Goal: Entertainment & Leisure: Consume media (video, audio)

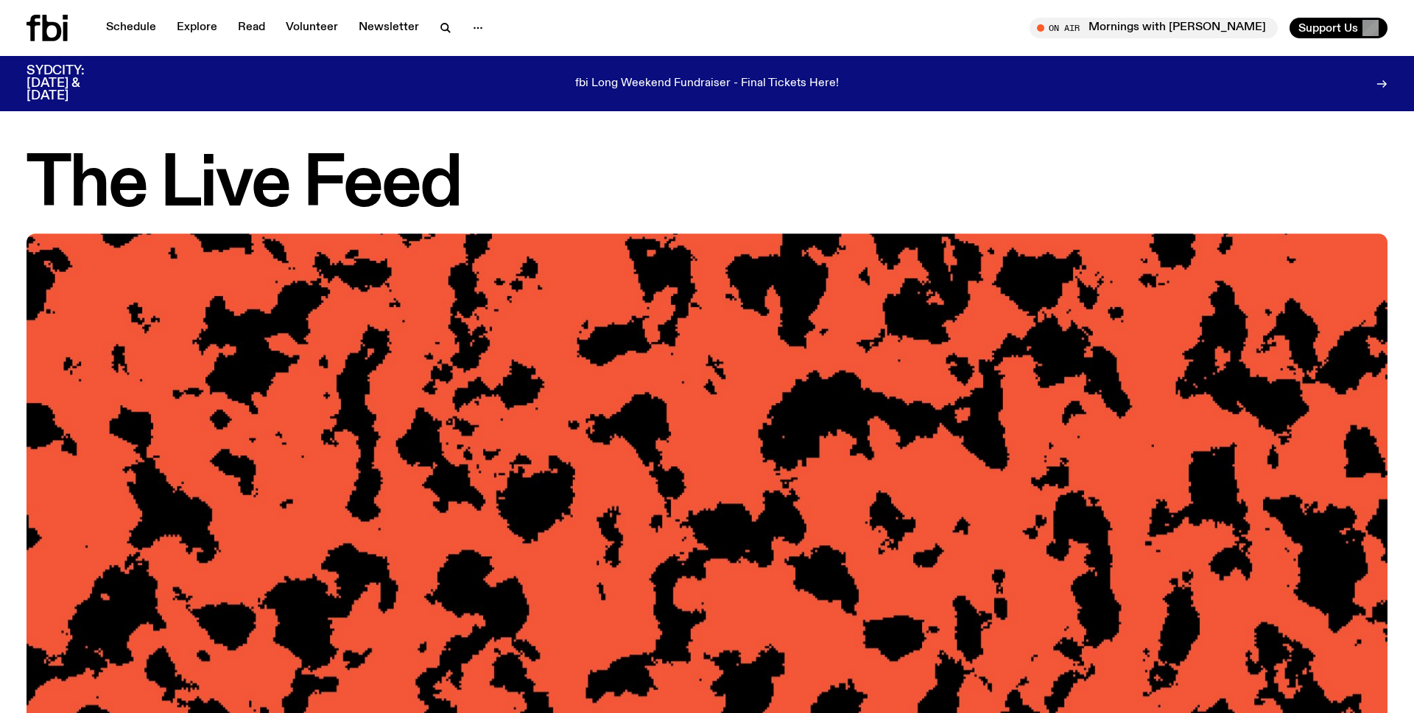
click at [638, 176] on h1 "The Live Feed" at bounding box center [707, 185] width 1361 height 66
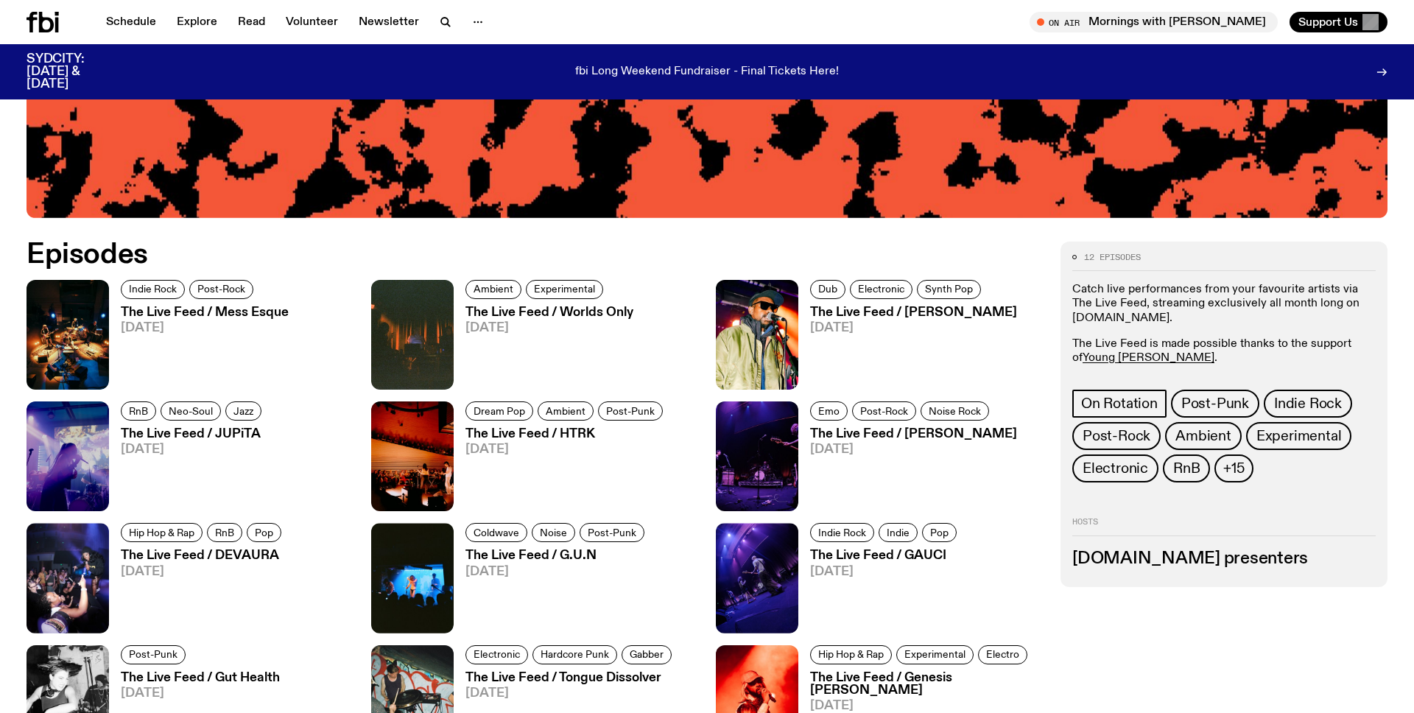
scroll to position [768, 0]
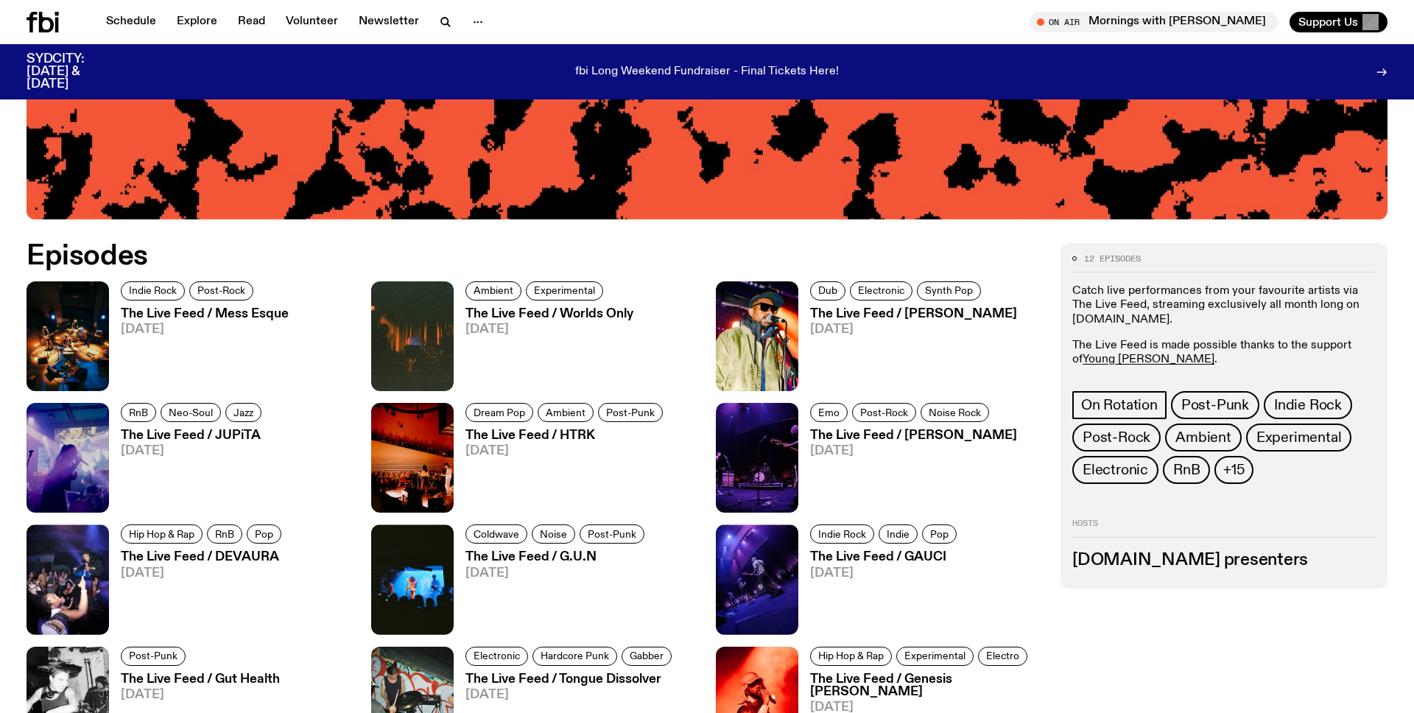
click at [199, 314] on h3 "The Live Feed / Mess Esque" at bounding box center [205, 314] width 168 height 13
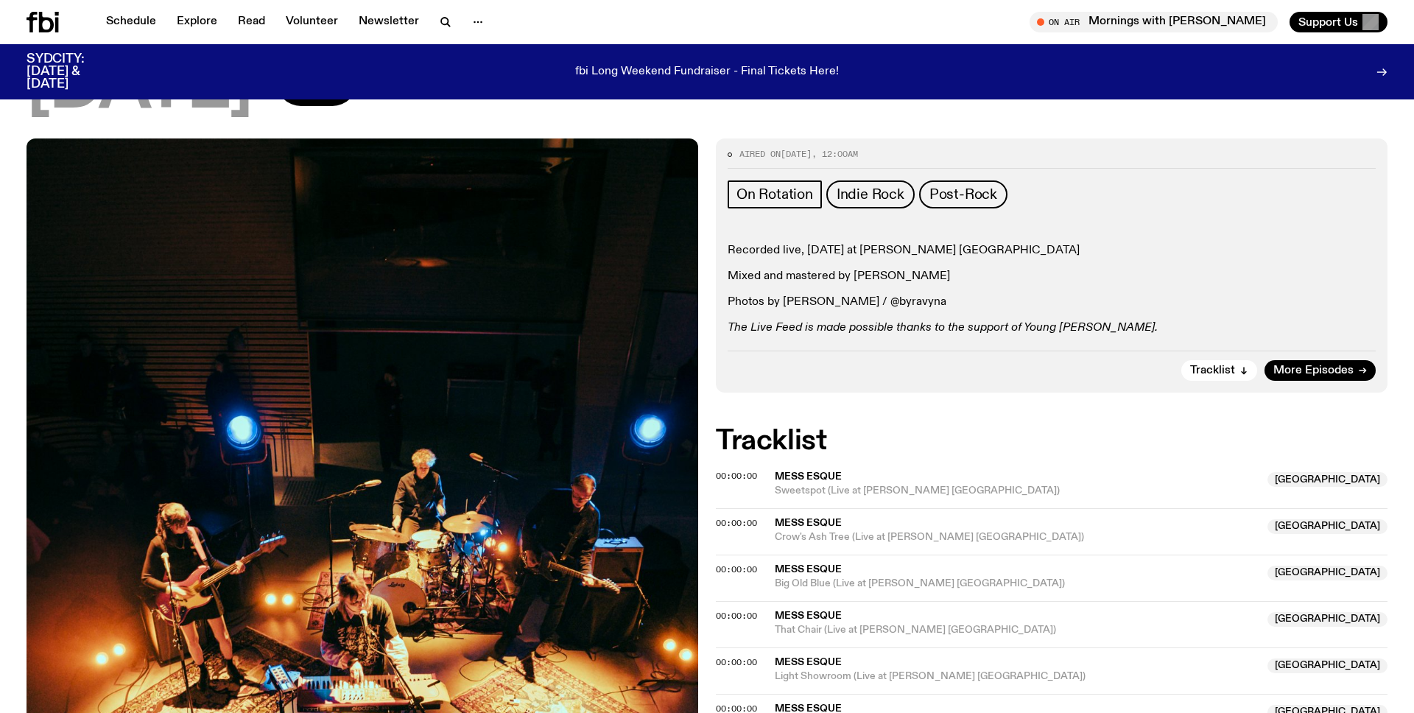
scroll to position [180, 0]
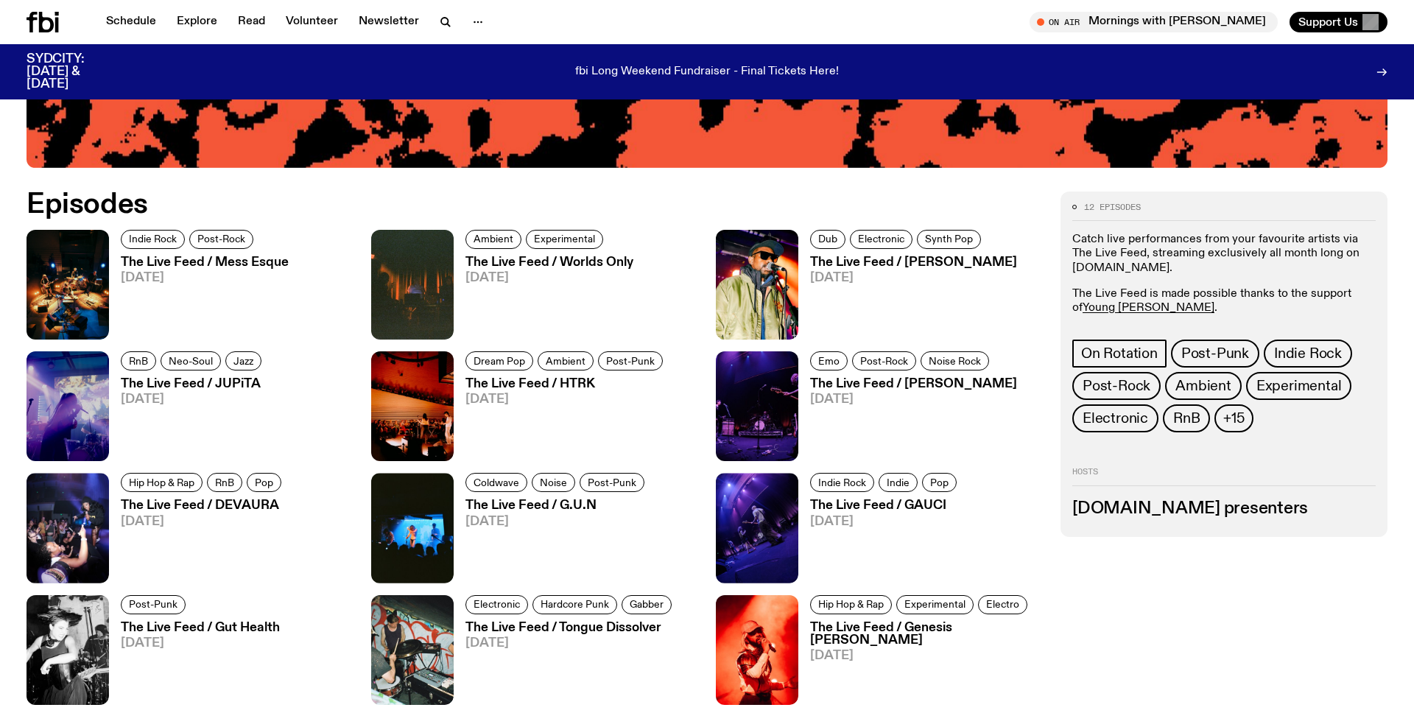
scroll to position [828, 0]
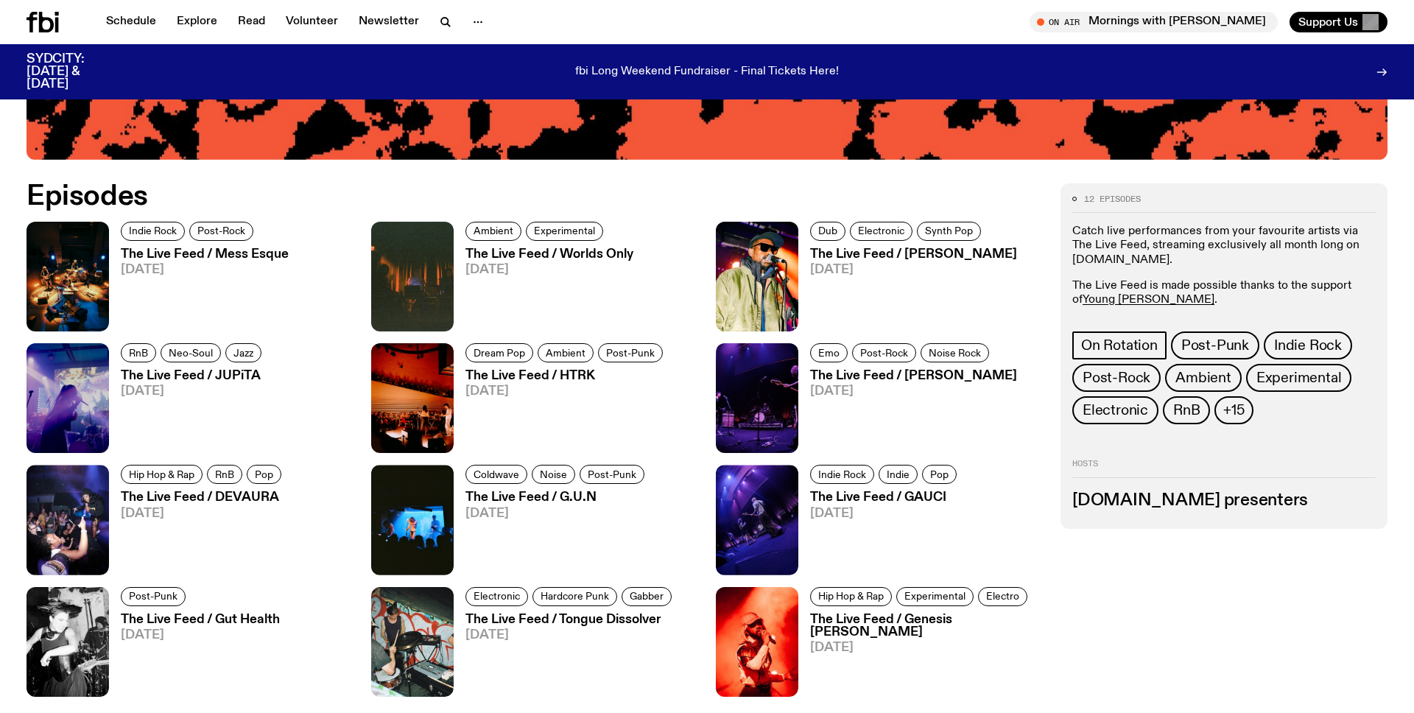
click at [515, 376] on h3 "The Live Feed / HTRK" at bounding box center [566, 376] width 202 height 13
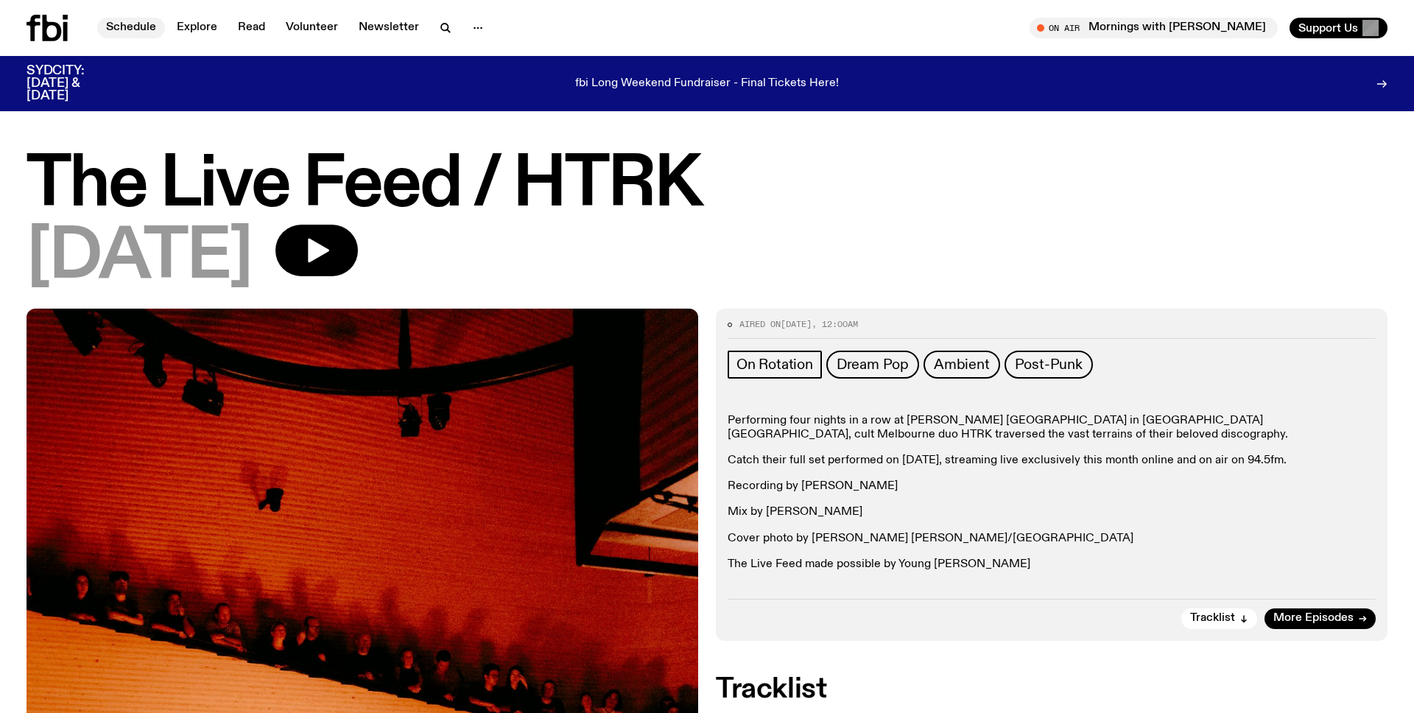
click at [144, 21] on link "Schedule" at bounding box center [131, 28] width 68 height 21
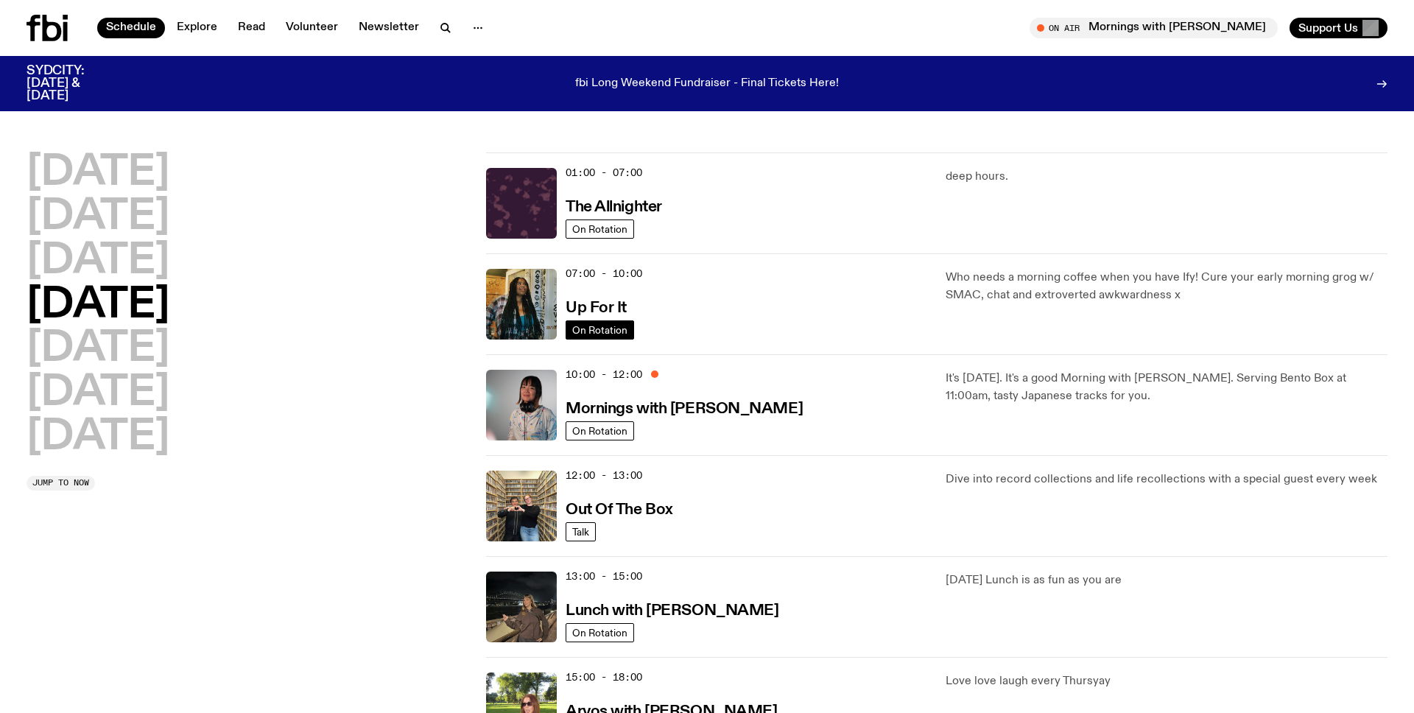
click at [599, 320] on link "On Rotation" at bounding box center [599, 329] width 68 height 19
click at [590, 309] on h3 "Up For It" at bounding box center [595, 307] width 61 height 15
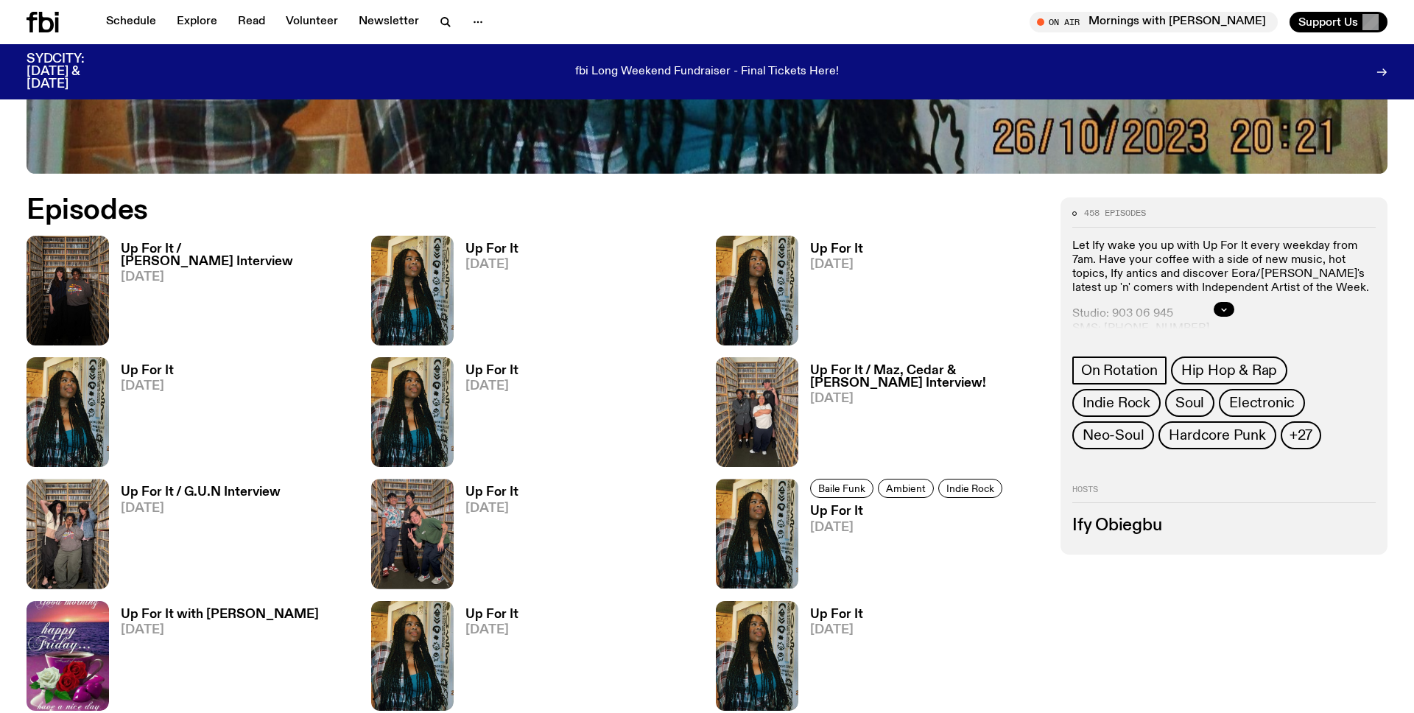
scroll to position [804, 0]
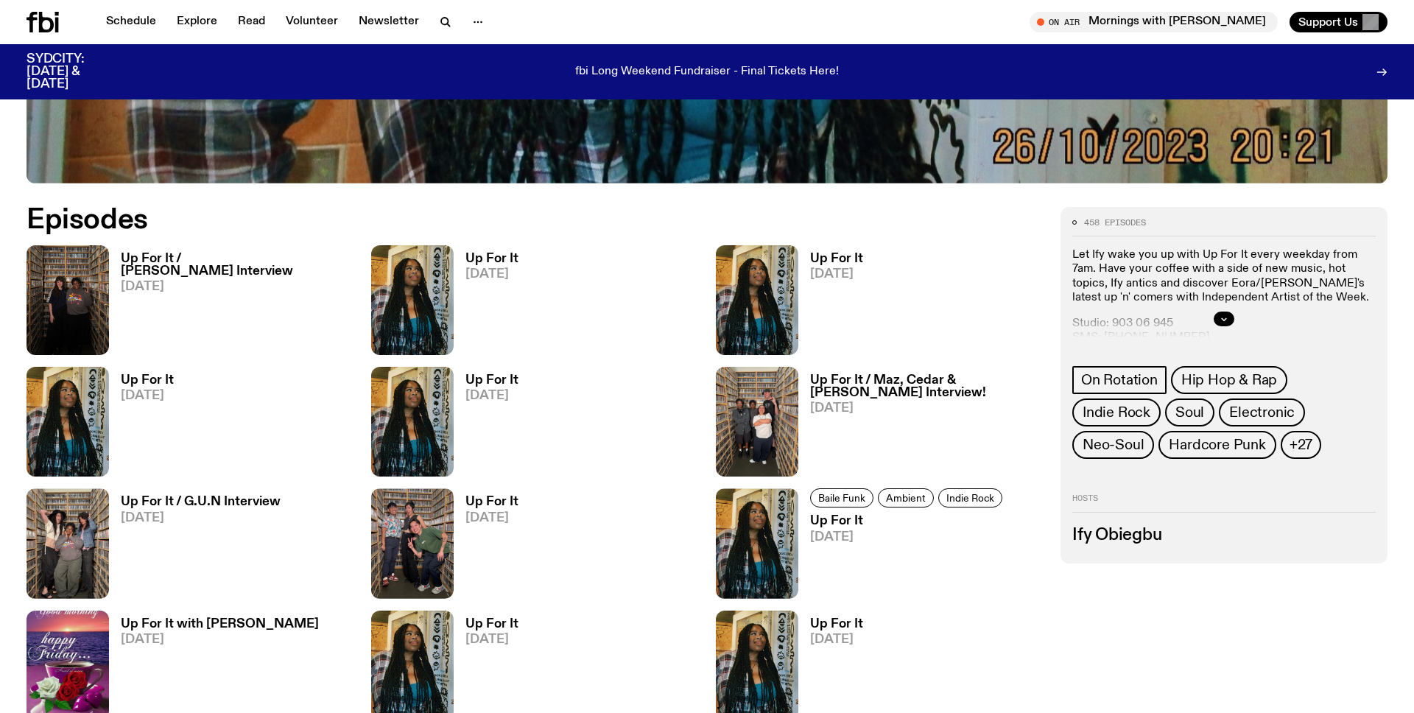
click at [833, 522] on h3 "Up For It" at bounding box center [908, 521] width 197 height 13
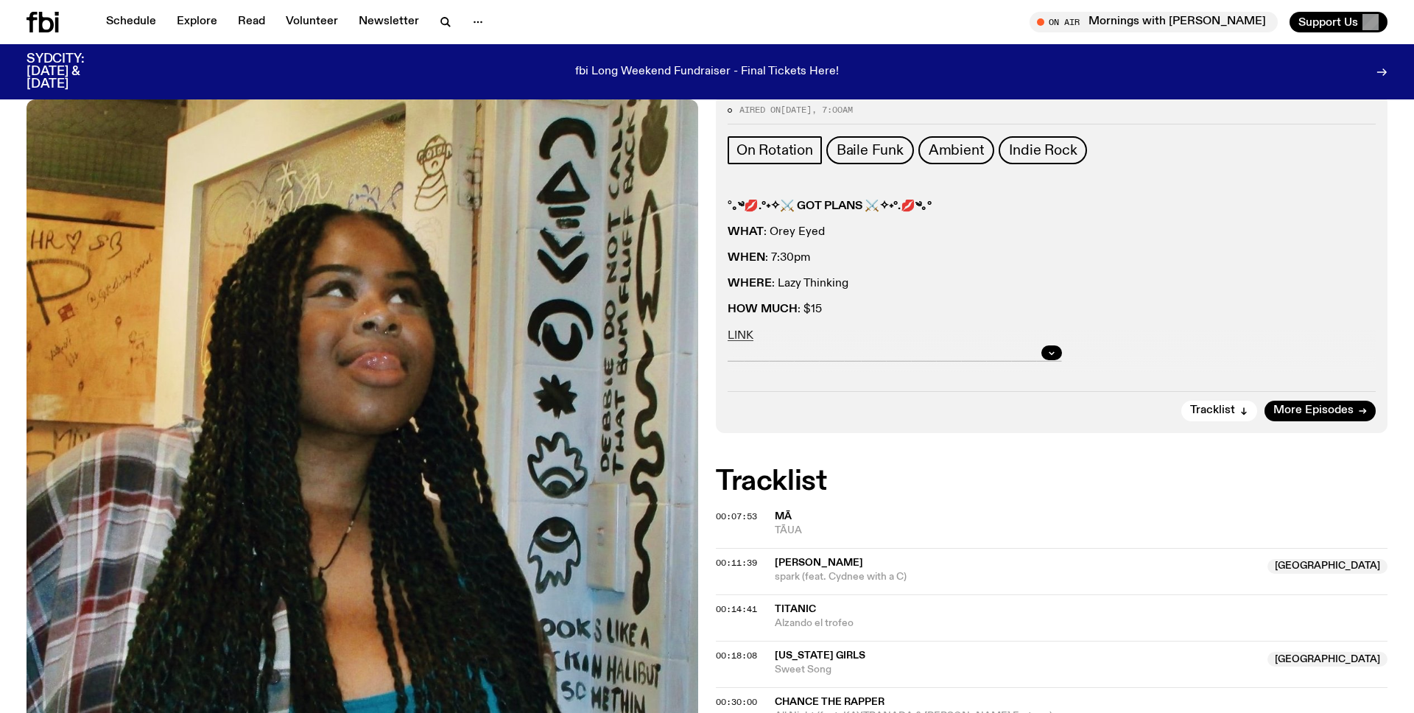
scroll to position [202, 0]
drag, startPoint x: 744, startPoint y: 337, endPoint x: 808, endPoint y: 325, distance: 65.9
click at [761, 330] on div at bounding box center [1051, 353] width 648 height 47
click at [1051, 350] on icon "button" at bounding box center [1051, 353] width 9 height 9
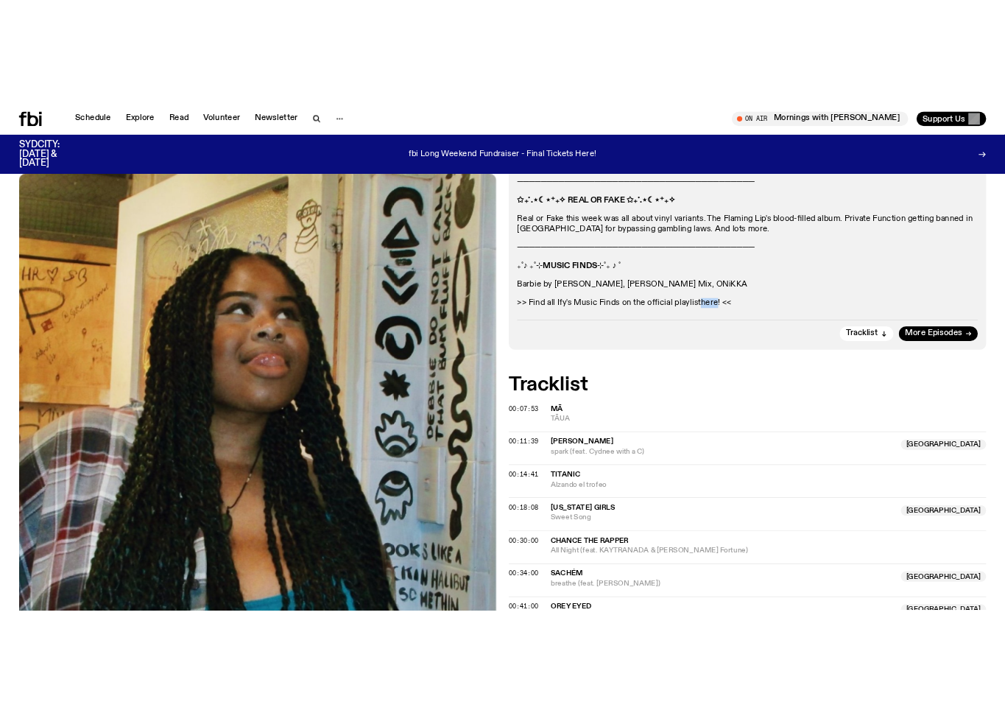
scroll to position [0, 0]
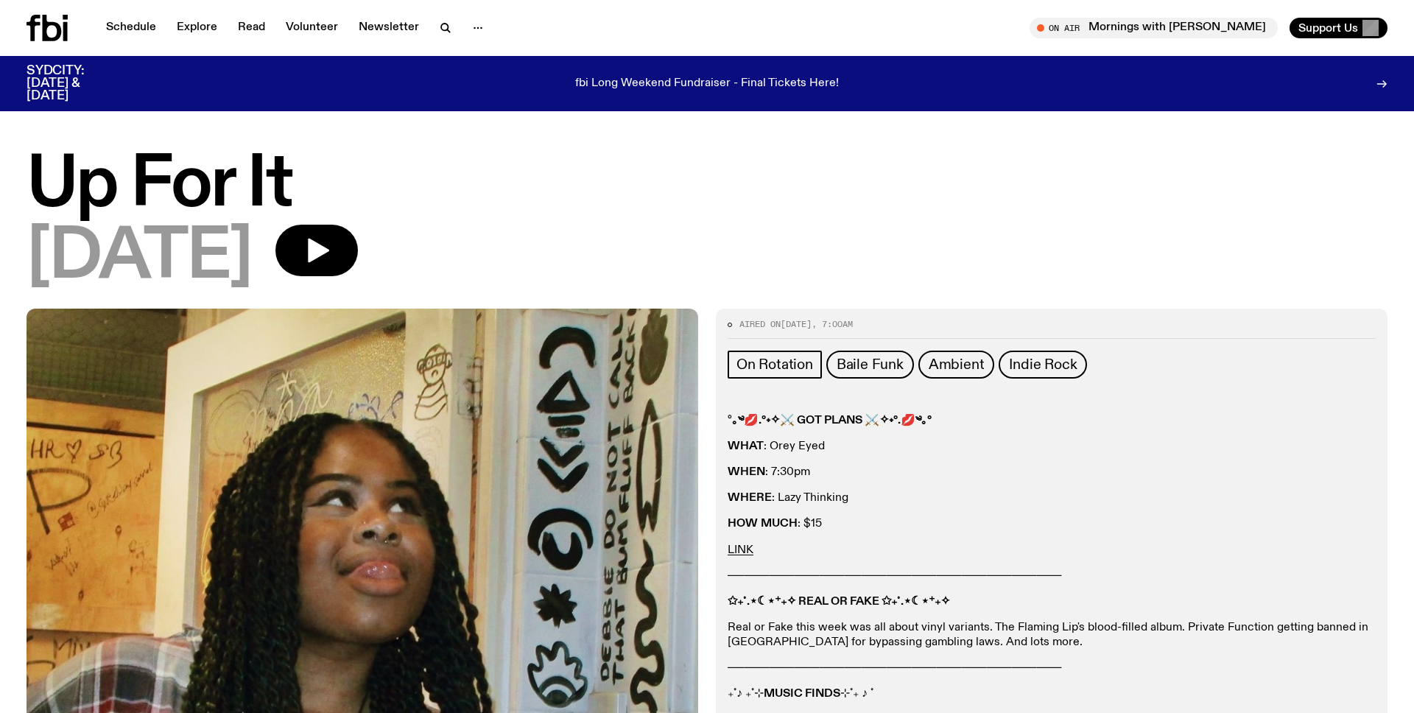
click at [364, 277] on div "[DATE]" at bounding box center [707, 258] width 1361 height 66
click at [331, 250] on icon "button" at bounding box center [316, 250] width 29 height 29
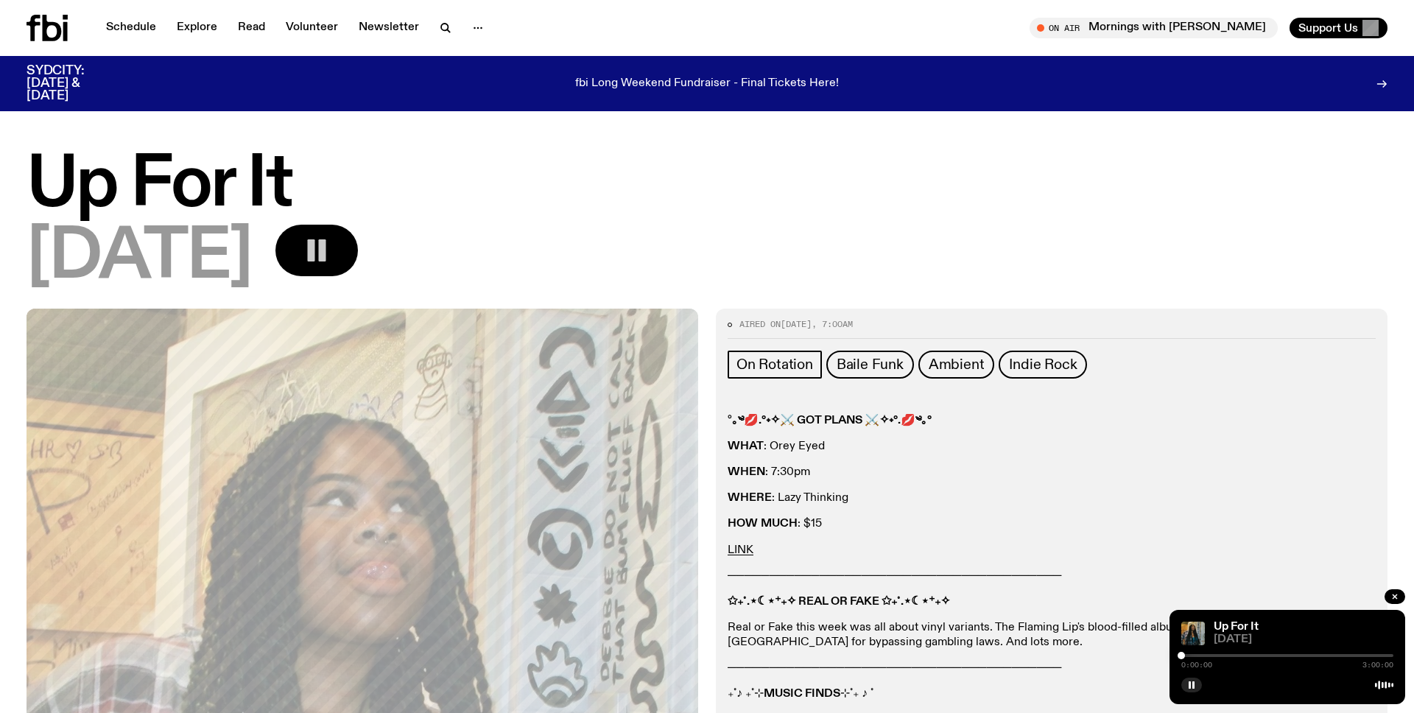
click at [331, 245] on icon "button" at bounding box center [316, 250] width 29 height 29
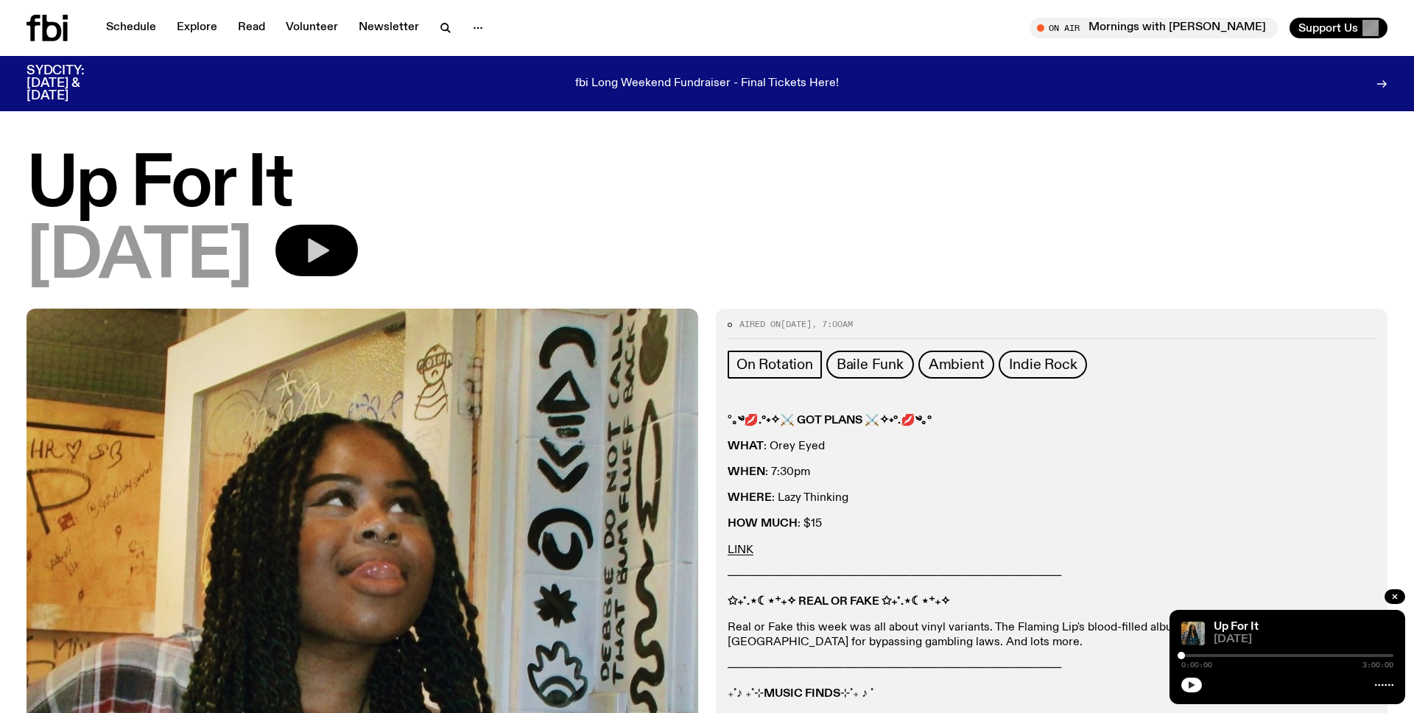
click at [1182, 688] on button "button" at bounding box center [1191, 684] width 21 height 15
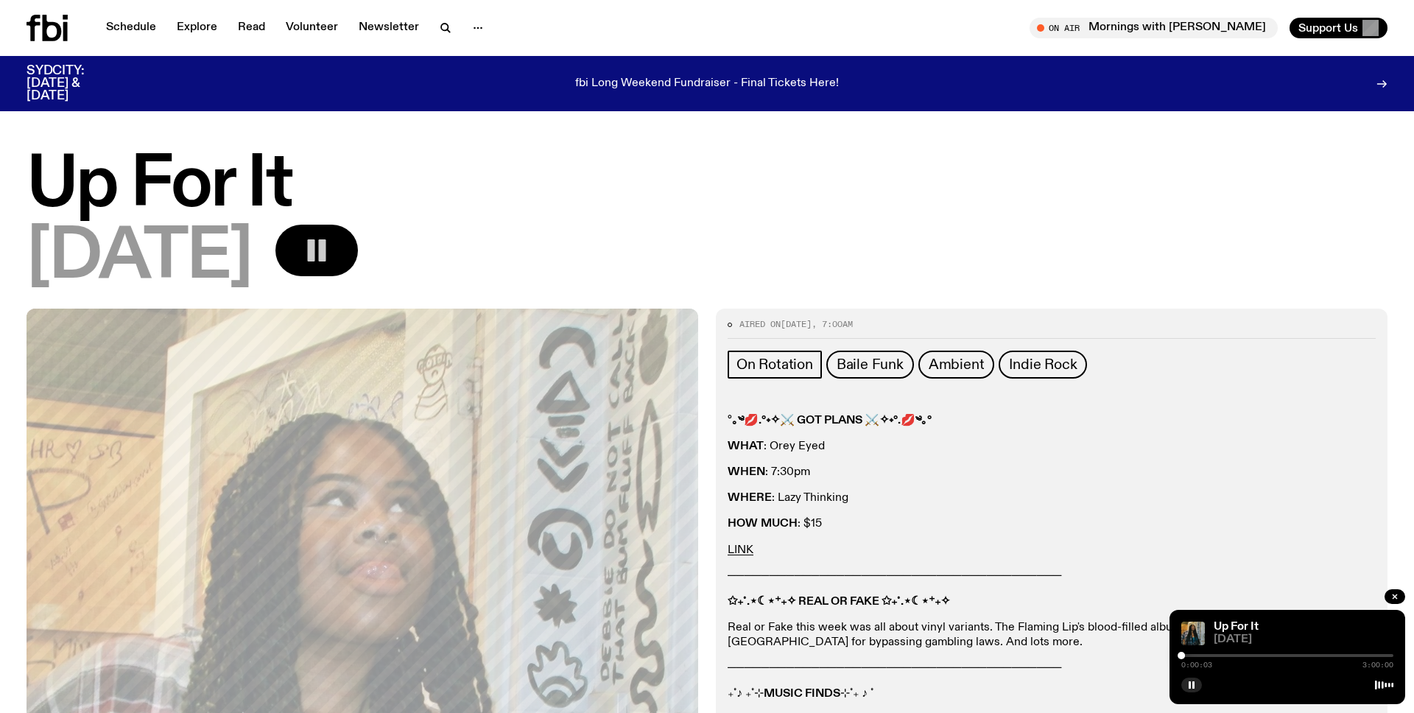
click at [331, 263] on icon "button" at bounding box center [316, 250] width 29 height 29
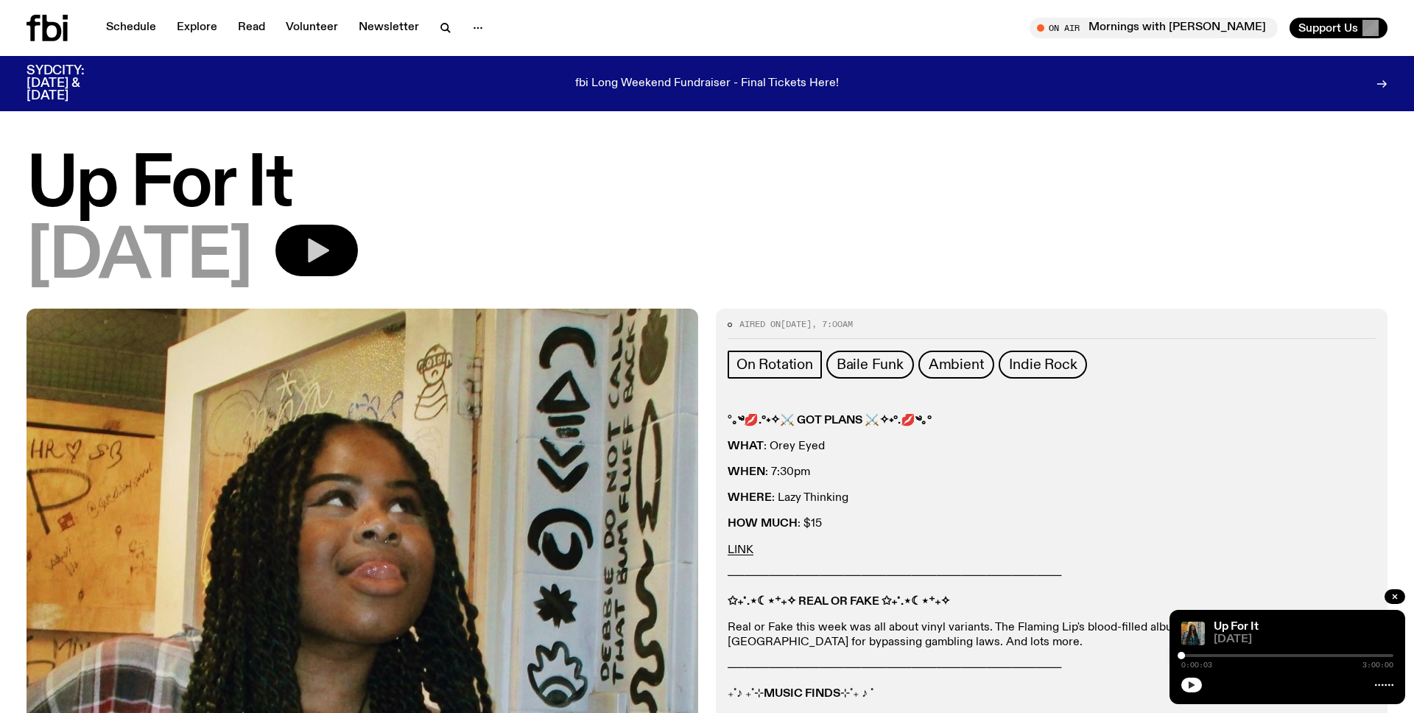
click at [1188, 685] on icon "button" at bounding box center [1191, 684] width 7 height 7
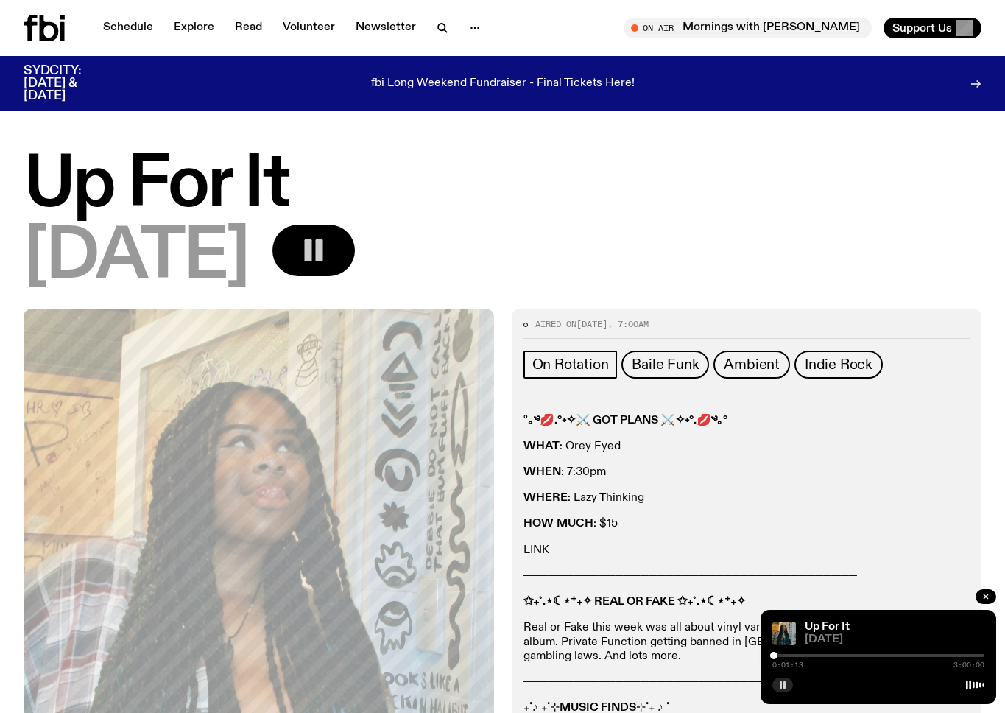
click at [945, 634] on span "[DATE]" at bounding box center [895, 639] width 180 height 11
click at [781, 688] on rect "button" at bounding box center [781, 684] width 2 height 7
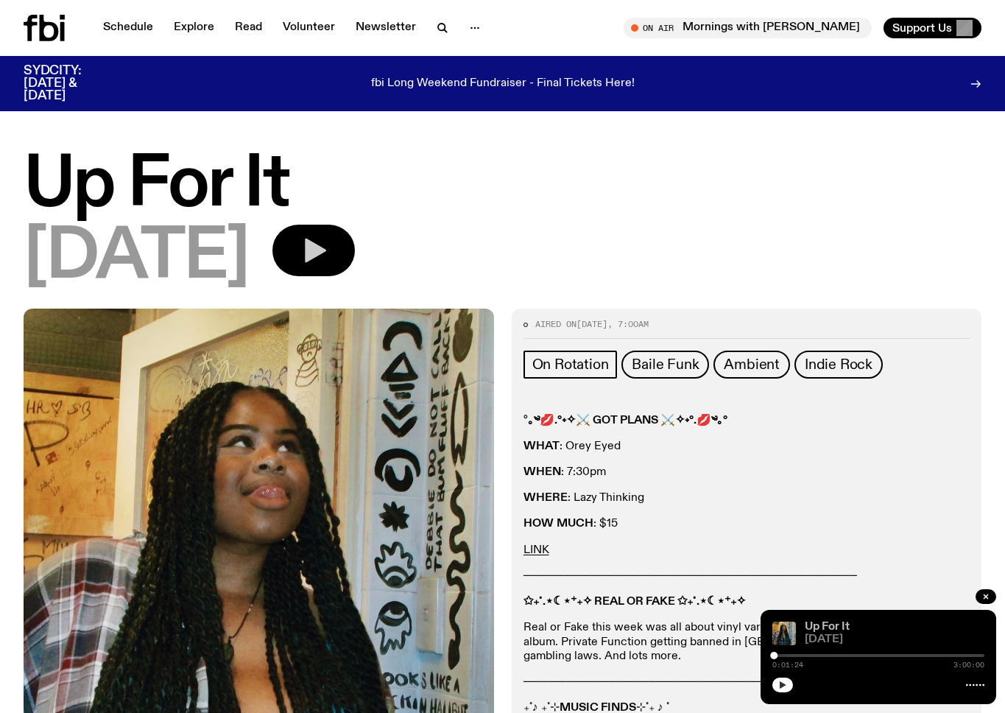
click at [822, 623] on link "Up For It" at bounding box center [827, 627] width 45 height 12
click at [833, 635] on span "[DATE]" at bounding box center [895, 639] width 180 height 11
click at [829, 627] on link "Up For It" at bounding box center [827, 627] width 45 height 12
click at [831, 641] on span "[DATE]" at bounding box center [895, 639] width 180 height 11
click at [881, 677] on div at bounding box center [878, 683] width 212 height 18
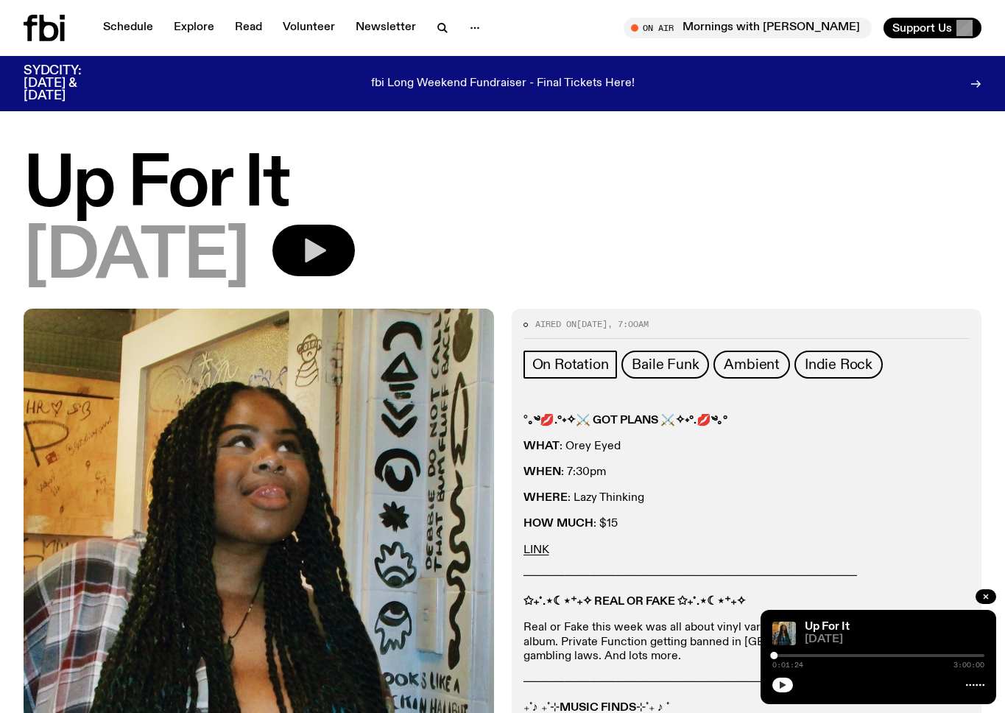
click at [977, 683] on icon at bounding box center [975, 685] width 18 height 12
click at [944, 641] on span "[DATE]" at bounding box center [895, 639] width 180 height 11
click at [866, 645] on div "Up For It [DATE] 0:01:24 3:00:00" at bounding box center [879, 657] width 236 height 94
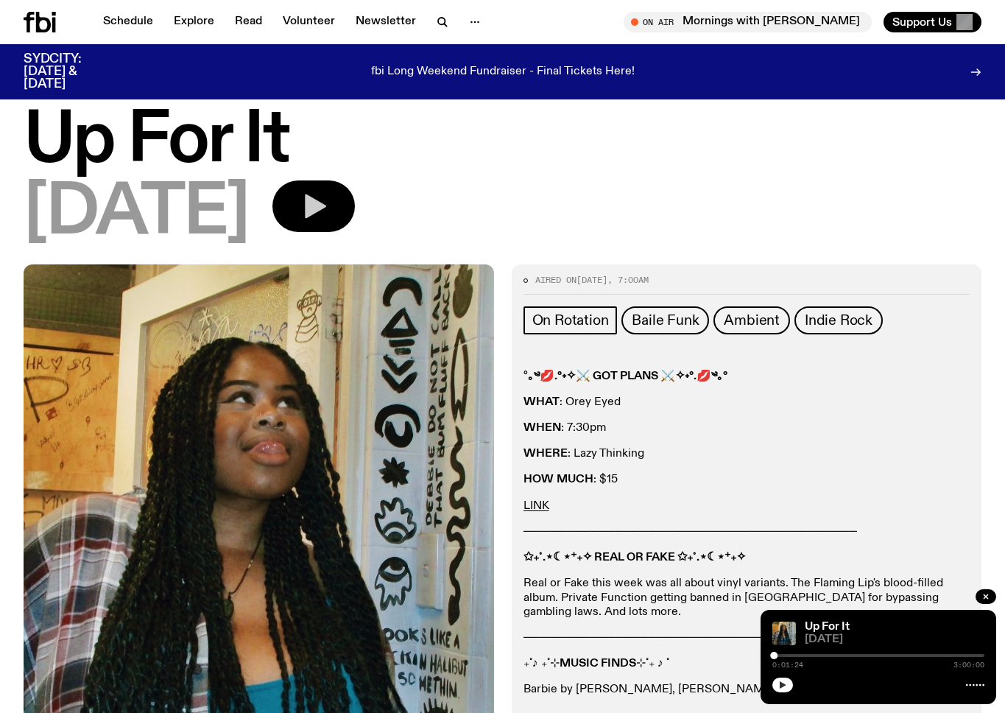
scroll to position [44, 0]
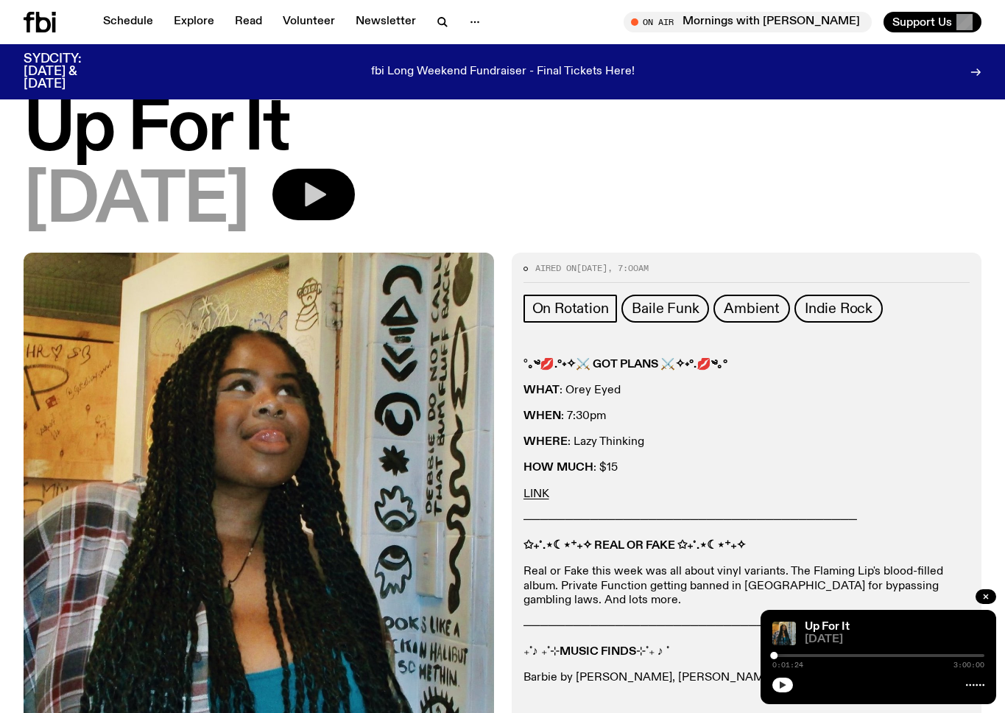
click at [913, 638] on span "[DATE]" at bounding box center [895, 639] width 180 height 11
click at [873, 632] on div "Up For It [DATE]" at bounding box center [895, 633] width 180 height 24
drag, startPoint x: 873, startPoint y: 632, endPoint x: 863, endPoint y: 632, distance: 10.3
click at [867, 632] on div "Up For It [DATE]" at bounding box center [895, 633] width 180 height 24
click at [796, 629] on div "Up For It [DATE] 0:01:24 3:00:00" at bounding box center [879, 657] width 236 height 94
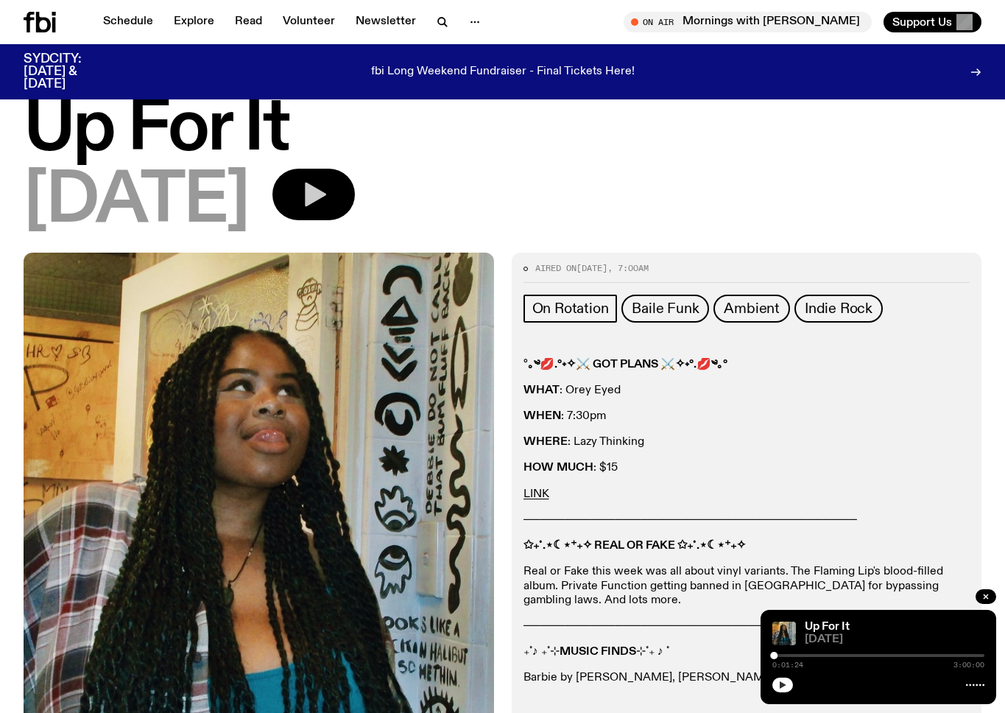
click at [777, 683] on button "button" at bounding box center [782, 684] width 21 height 15
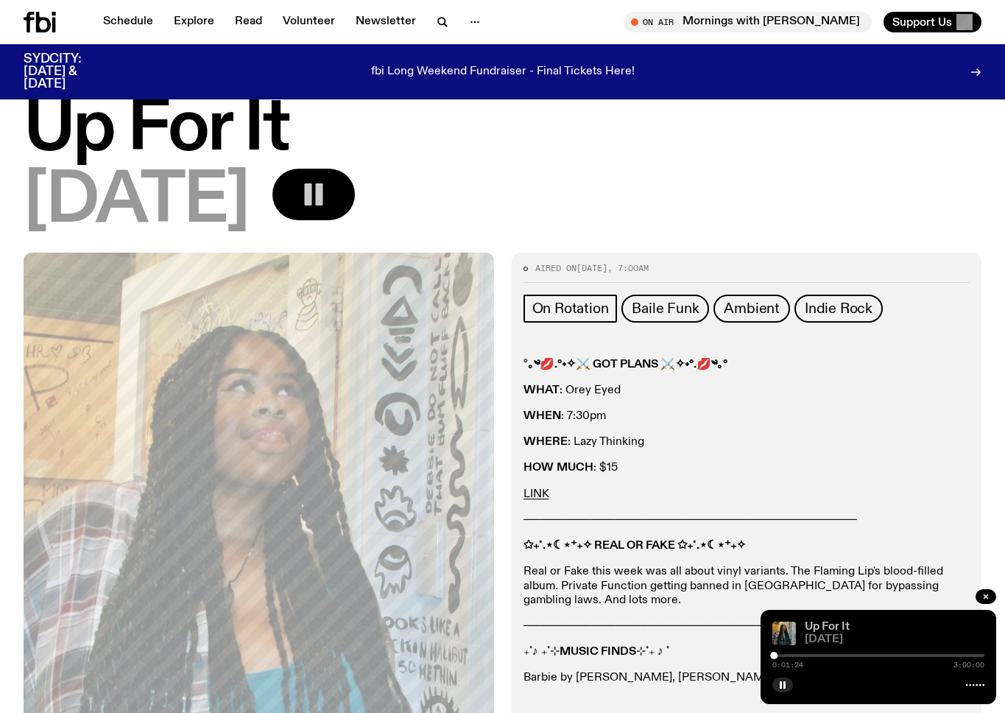
click at [836, 624] on link "Up For It" at bounding box center [827, 627] width 45 height 12
click at [836, 627] on link "Up For It" at bounding box center [827, 627] width 45 height 12
click at [833, 637] on span "[DATE]" at bounding box center [895, 639] width 180 height 11
click at [784, 688] on icon "button" at bounding box center [782, 684] width 9 height 9
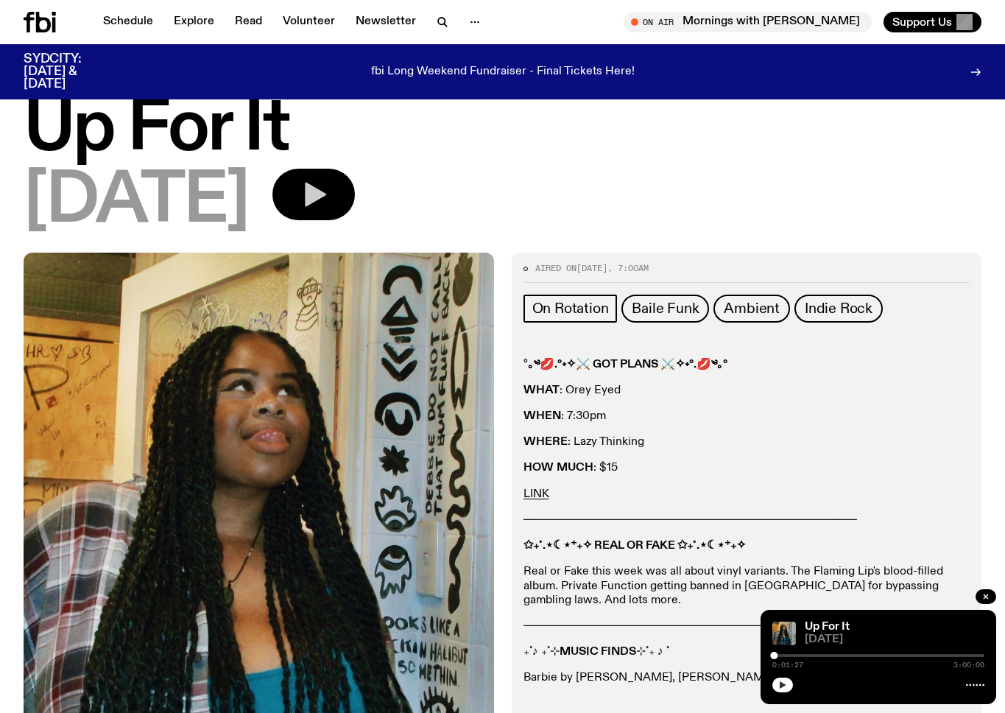
click at [943, 646] on div "Up For It [DATE] 0:01:27 3:00:00" at bounding box center [879, 657] width 236 height 94
click at [817, 639] on span "[DATE]" at bounding box center [895, 639] width 180 height 11
click at [708, 12] on div "On Air Mornings with [PERSON_NAME] Tune in live" at bounding box center [748, 22] width 248 height 21
click at [703, 21] on span "Tune in live" at bounding box center [752, 21] width 225 height 11
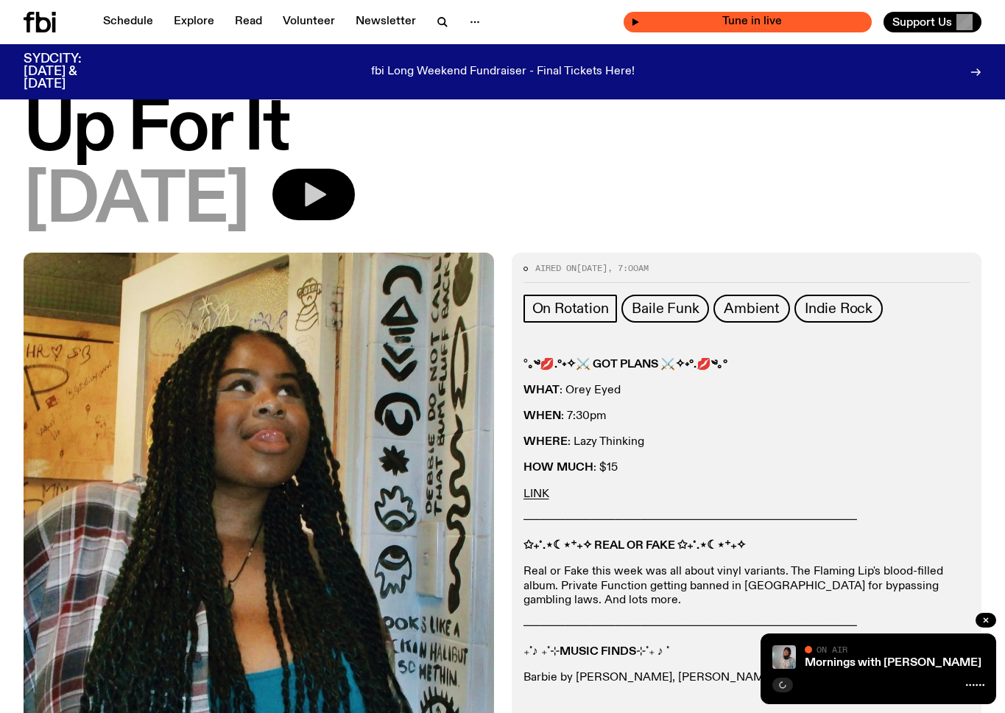
click at [640, 18] on icon "button" at bounding box center [635, 22] width 9 height 9
click at [52, 49] on div "SYDCITY: [DATE] & [DATE] fbi Long Weekend Fundraiser - Final Tickets Here!" at bounding box center [503, 71] width 958 height 55
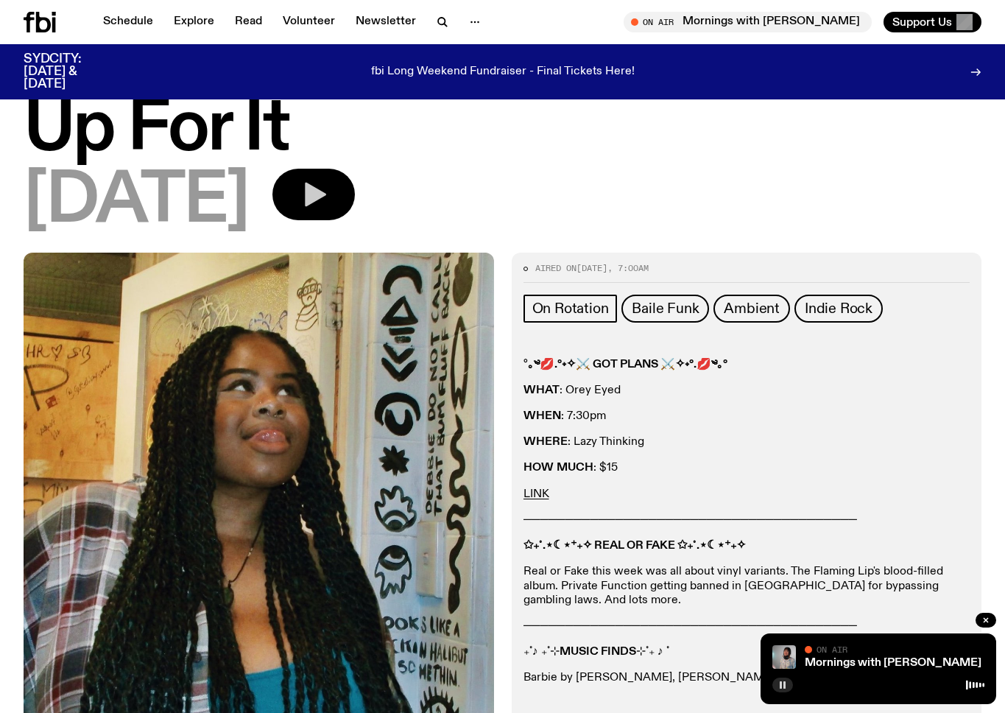
click at [53, 23] on icon at bounding box center [54, 25] width 4 height 15
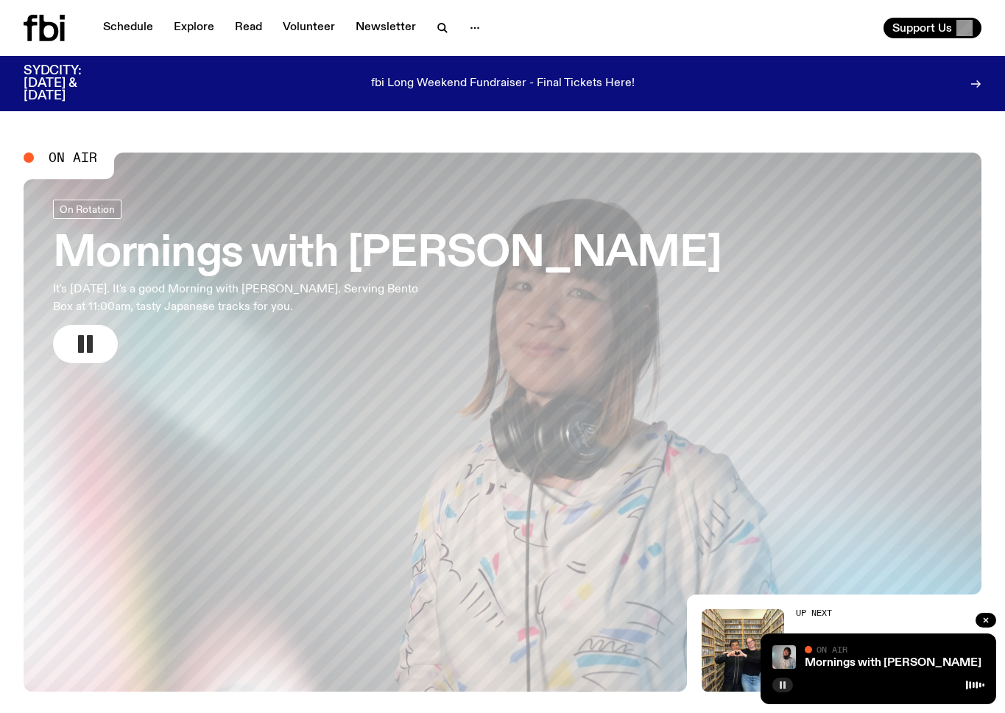
click at [88, 342] on rect "button" at bounding box center [90, 344] width 6 height 18
